Goal: Find contact information: Obtain details needed to contact an individual or organization

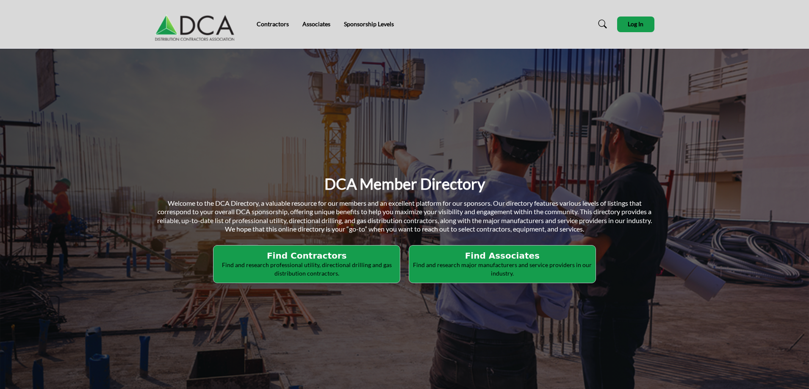
click at [324, 265] on p "Find and research professional utility, directional drilling and gas distributi…" at bounding box center [306, 269] width 181 height 17
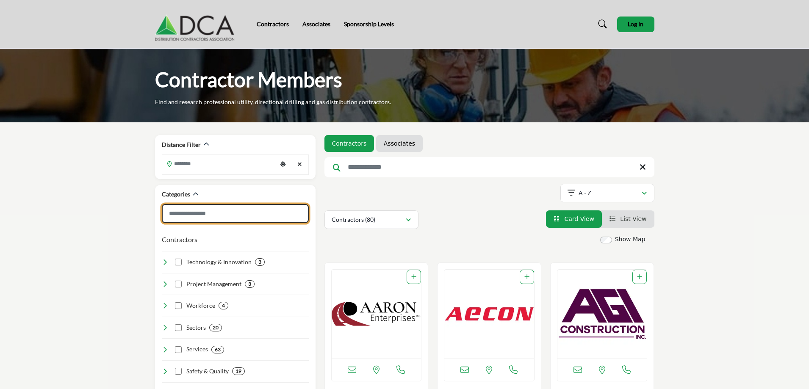
click at [206, 214] on input "Search Category" at bounding box center [235, 213] width 147 height 19
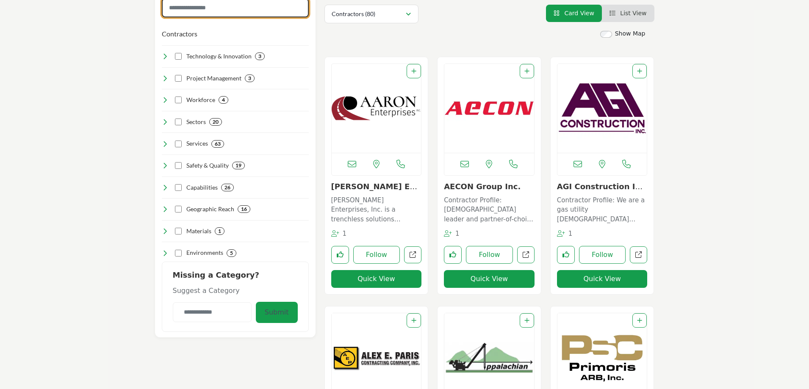
scroll to position [127, 0]
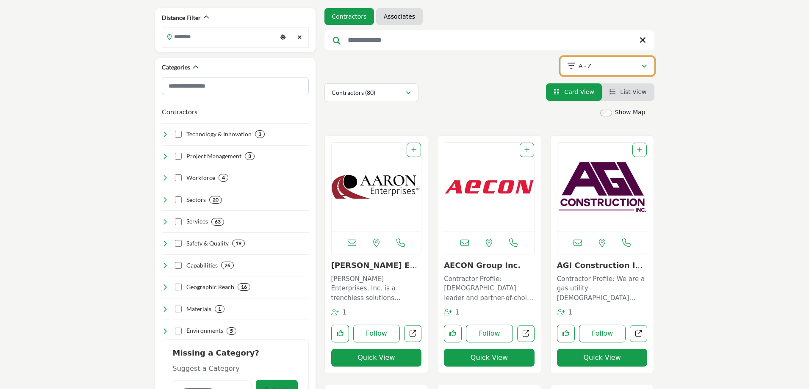
click at [606, 66] on div "A - Z" at bounding box center [605, 66] width 74 height 10
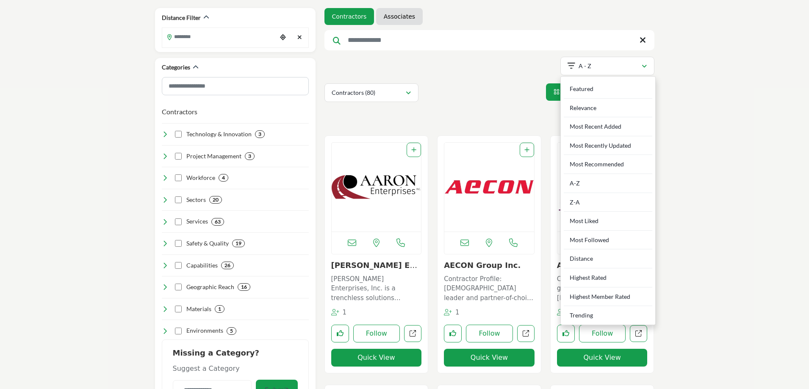
click at [636, 180] on div "A-Z" at bounding box center [608, 183] width 89 height 19
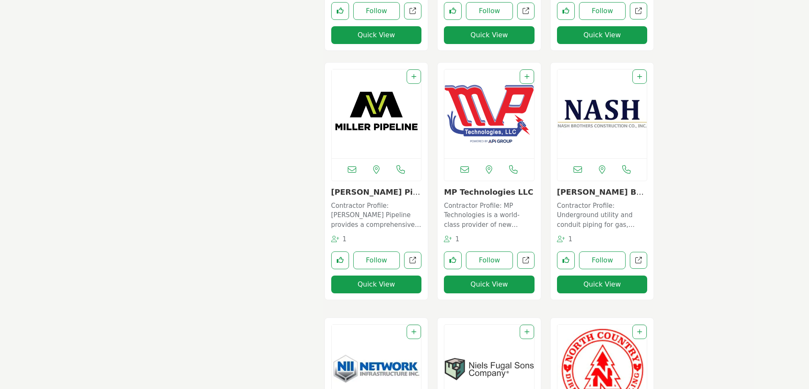
scroll to position [3475, 0]
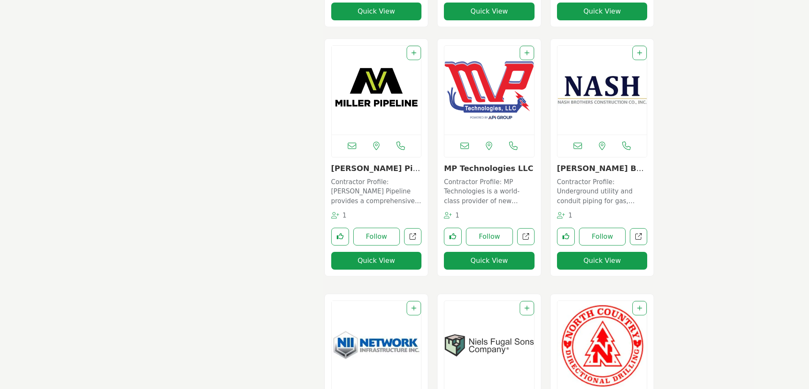
click at [367, 88] on img "Open Listing in new tab" at bounding box center [377, 90] width 90 height 89
click at [362, 187] on p "Contractor Profile: Miller Pipeline provides a comprehensive range of pipeline …" at bounding box center [376, 192] width 91 height 29
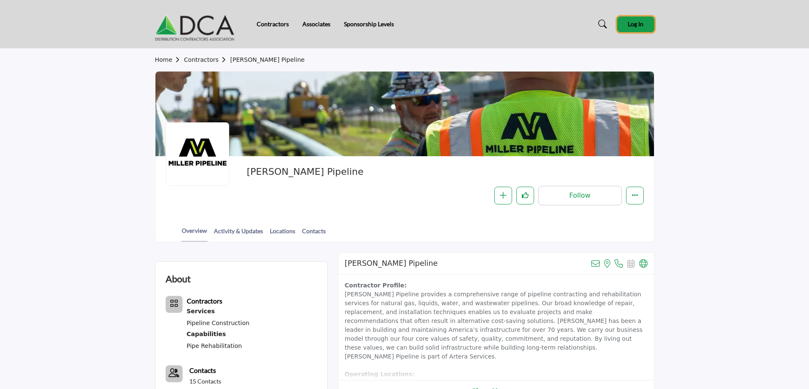
click at [640, 20] on button "Log In" at bounding box center [635, 25] width 37 height 16
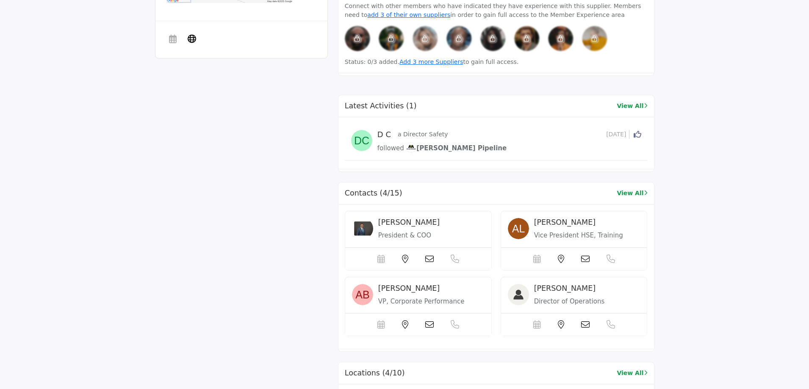
scroll to position [593, 0]
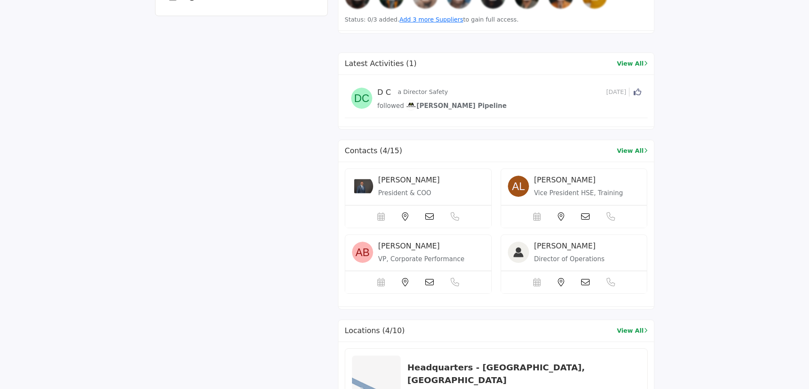
click at [441, 181] on div "[PERSON_NAME]" at bounding box center [431, 182] width 106 height 12
click at [415, 179] on span "Dale Anderson" at bounding box center [408, 180] width 61 height 8
click at [373, 189] on img at bounding box center [362, 186] width 21 height 21
click at [631, 150] on link "View All" at bounding box center [632, 151] width 31 height 9
click at [430, 217] on icon at bounding box center [429, 217] width 8 height 8
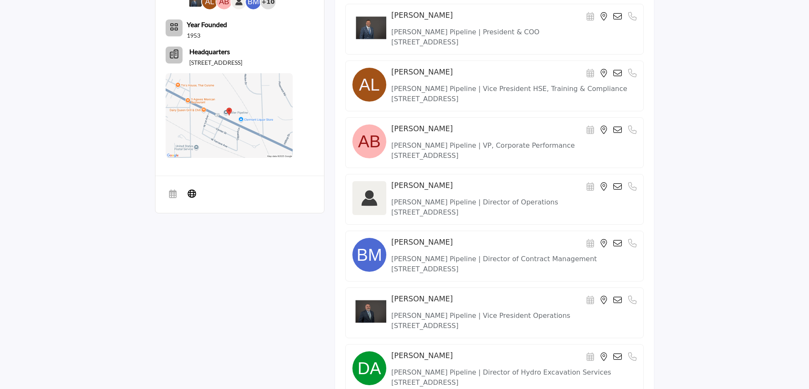
scroll to position [339, 0]
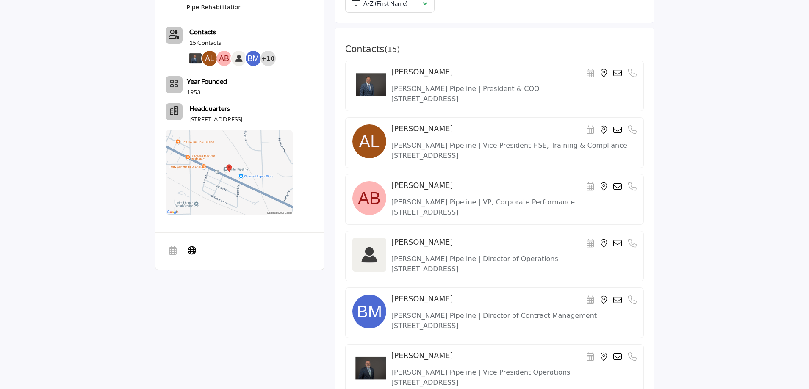
click at [456, 87] on p "[PERSON_NAME] Pipeline | President & COO" at bounding box center [514, 89] width 245 height 10
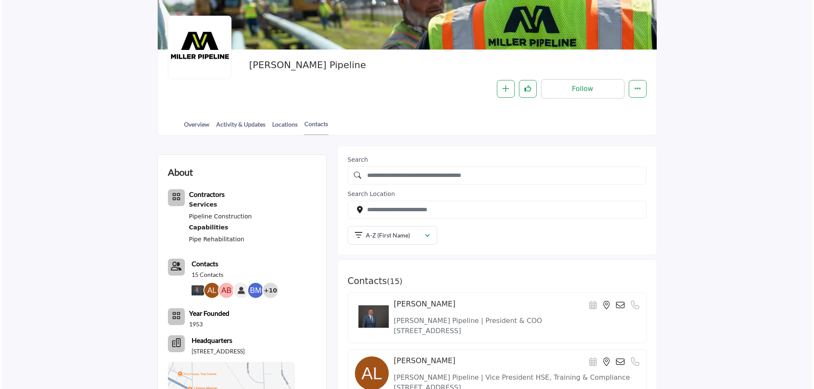
scroll to position [170, 0]
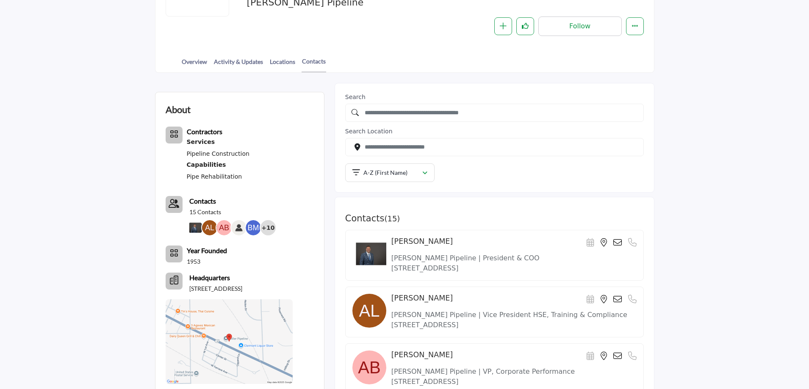
click at [617, 242] on icon at bounding box center [618, 243] width 8 height 8
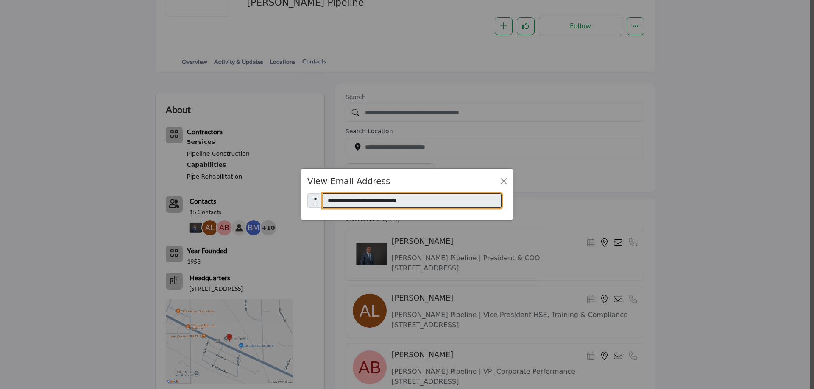
drag, startPoint x: 432, startPoint y: 200, endPoint x: 323, endPoint y: 203, distance: 109.8
click at [323, 203] on input "**********" at bounding box center [412, 201] width 179 height 14
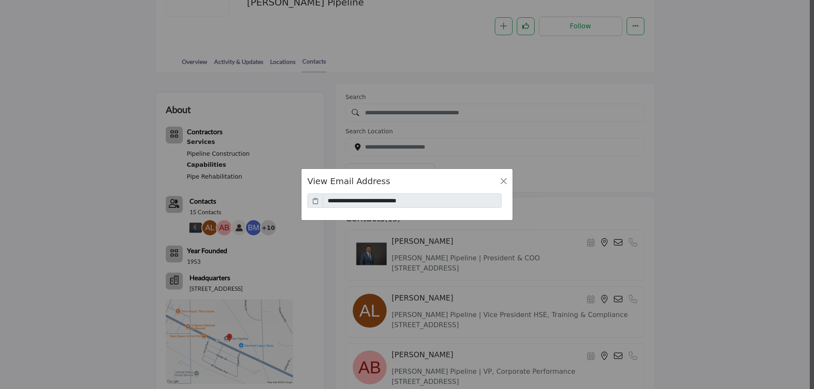
click at [374, 258] on div "**********" at bounding box center [407, 194] width 814 height 389
